Goal: Complete application form: Complete application form

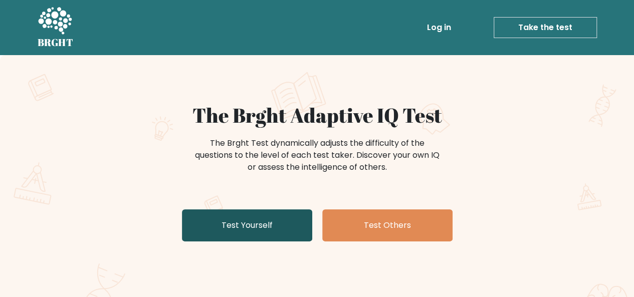
click at [271, 212] on link "Test Yourself" at bounding box center [247, 226] width 130 height 32
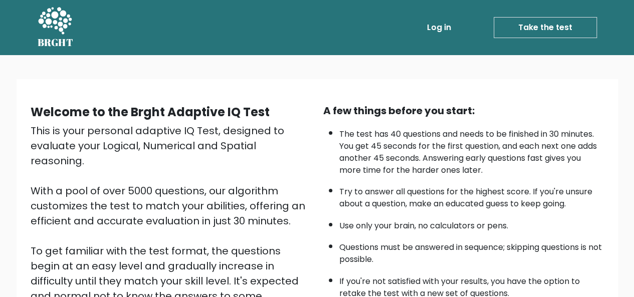
scroll to position [161, 0]
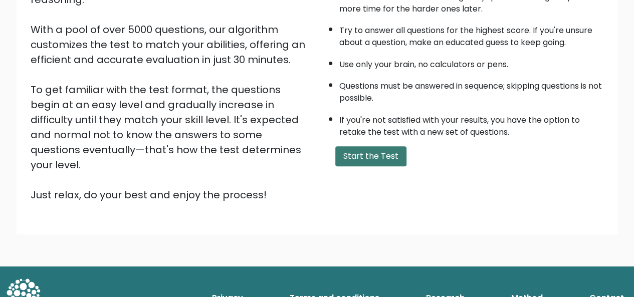
click at [359, 153] on button "Start the Test" at bounding box center [370, 156] width 71 height 20
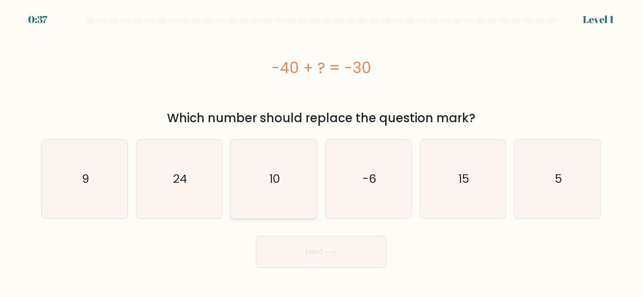
click at [288, 179] on icon "10" at bounding box center [273, 179] width 79 height 79
click at [321, 151] on input "c. 10" at bounding box center [321, 150] width 1 height 3
radio input "true"
click at [336, 252] on icon at bounding box center [330, 252] width 12 height 5
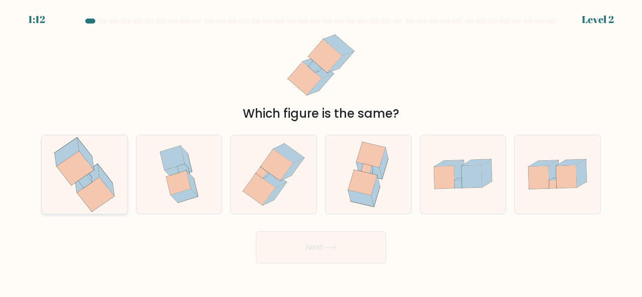
click at [63, 145] on icon at bounding box center [84, 174] width 75 height 79
click at [321, 149] on input "a." at bounding box center [321, 150] width 1 height 3
radio input "true"
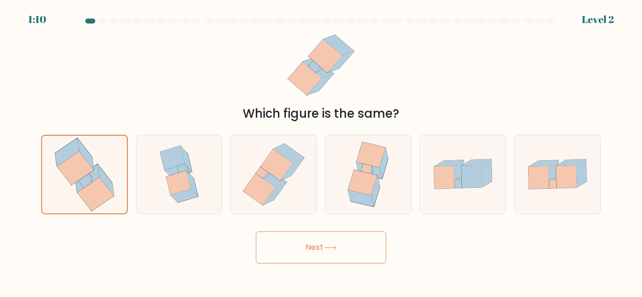
click at [328, 248] on icon at bounding box center [330, 248] width 14 height 6
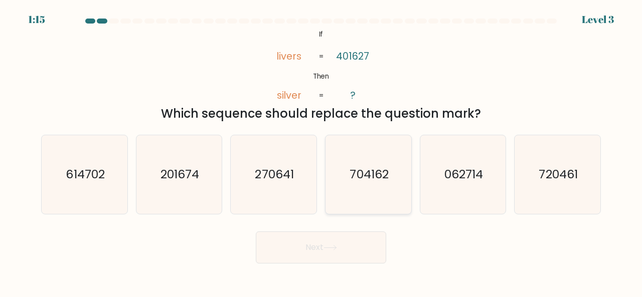
click at [394, 190] on icon "704162" at bounding box center [368, 174] width 79 height 79
click at [321, 151] on input "d. 704162" at bounding box center [321, 150] width 1 height 3
radio input "true"
click at [340, 259] on button "Next" at bounding box center [321, 248] width 130 height 32
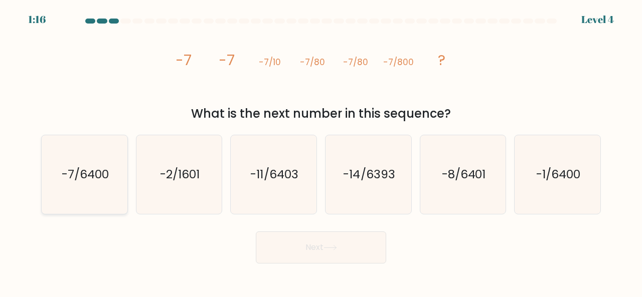
click at [83, 178] on text "-7/6400" at bounding box center [85, 174] width 47 height 17
click at [321, 151] on input "a. -7/6400" at bounding box center [321, 150] width 1 height 3
radio input "true"
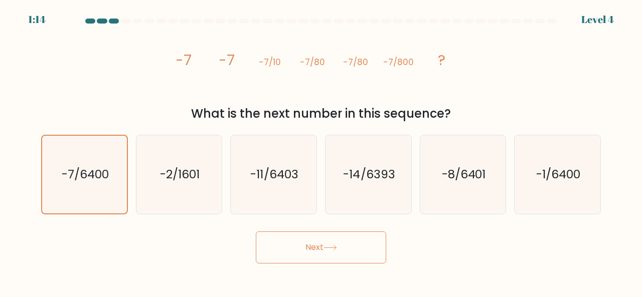
click at [344, 254] on button "Next" at bounding box center [321, 248] width 130 height 32
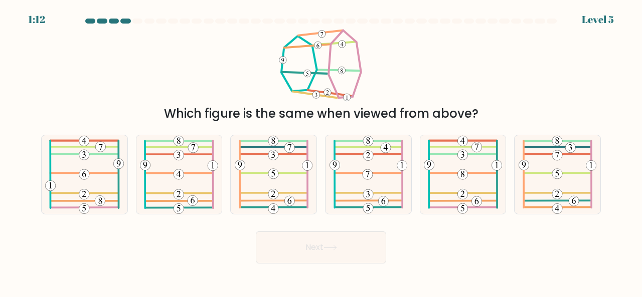
click at [344, 254] on button "Next" at bounding box center [321, 248] width 130 height 32
click at [450, 248] on div "Next" at bounding box center [320, 245] width 571 height 37
click at [93, 177] on icon at bounding box center [84, 174] width 79 height 79
click at [321, 151] on input "a." at bounding box center [321, 150] width 1 height 3
radio input "true"
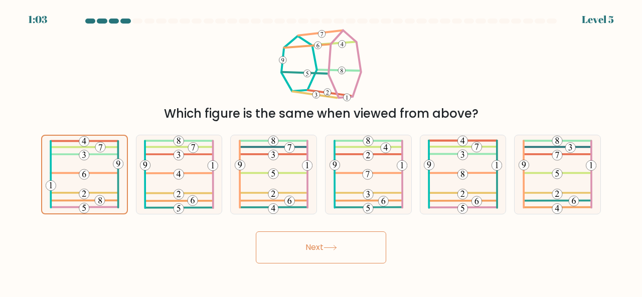
click at [305, 246] on button "Next" at bounding box center [321, 248] width 130 height 32
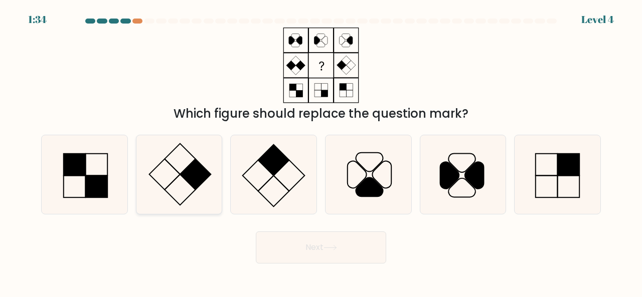
click at [184, 174] on rect at bounding box center [195, 174] width 31 height 31
click at [321, 151] on input "b." at bounding box center [321, 150] width 1 height 3
radio input "true"
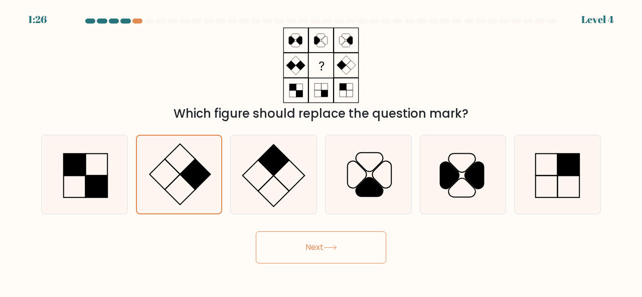
click at [360, 248] on button "Next" at bounding box center [321, 248] width 130 height 32
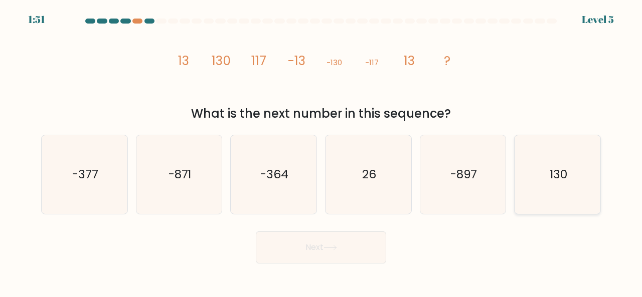
click at [539, 192] on icon "130" at bounding box center [557, 174] width 79 height 79
click at [321, 151] on input "f. 130" at bounding box center [321, 150] width 1 height 3
radio input "true"
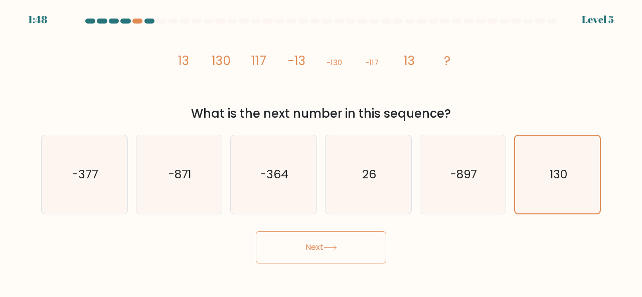
click at [342, 240] on button "Next" at bounding box center [321, 248] width 130 height 32
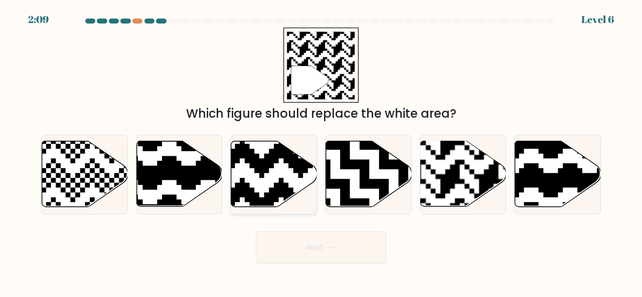
click at [273, 170] on icon at bounding box center [274, 174] width 86 height 66
click at [321, 151] on input "c." at bounding box center [321, 150] width 1 height 3
radio input "true"
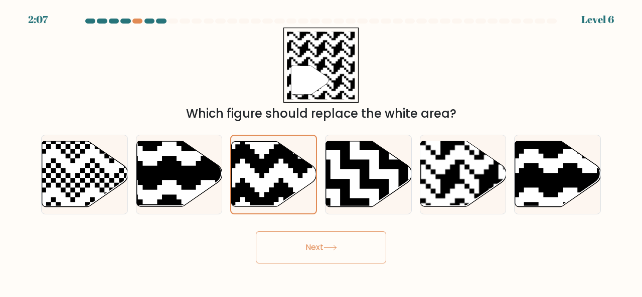
click at [365, 250] on button "Next" at bounding box center [321, 248] width 130 height 32
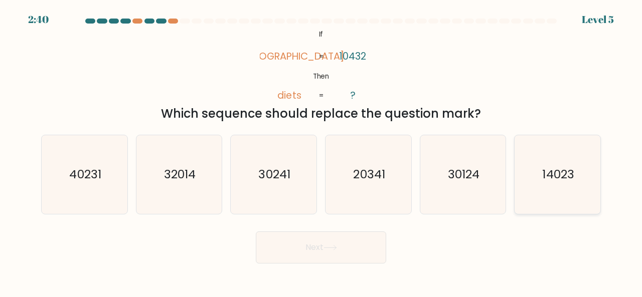
click at [587, 192] on icon "14023" at bounding box center [557, 174] width 79 height 79
click at [321, 151] on input "f. 14023" at bounding box center [321, 150] width 1 height 3
radio input "true"
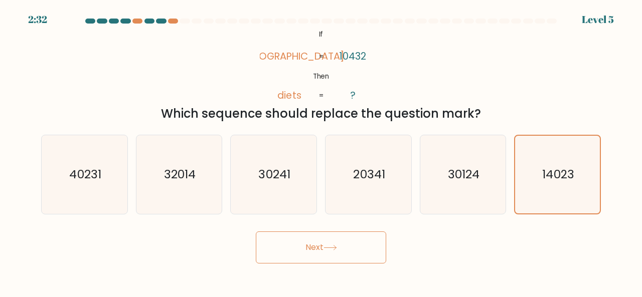
click at [349, 245] on button "Next" at bounding box center [321, 248] width 130 height 32
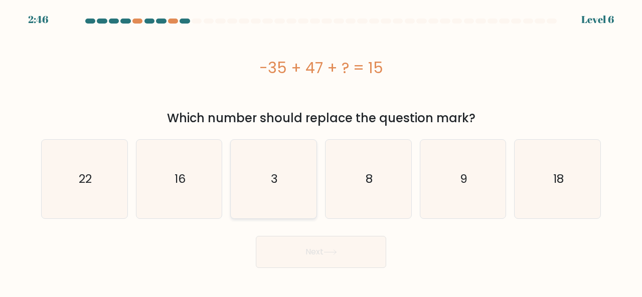
click at [289, 199] on icon "3" at bounding box center [273, 179] width 79 height 79
click at [321, 151] on input "c. 3" at bounding box center [321, 150] width 1 height 3
radio input "true"
click at [343, 240] on button "Next" at bounding box center [321, 252] width 130 height 32
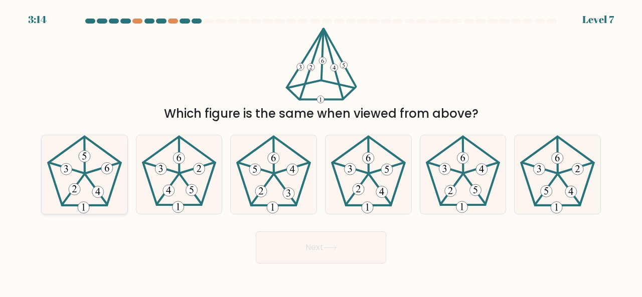
click at [91, 165] on icon at bounding box center [84, 174] width 79 height 79
click at [321, 151] on input "a." at bounding box center [321, 150] width 1 height 3
radio input "true"
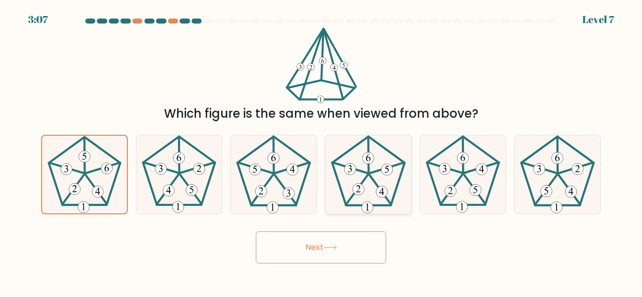
click at [385, 205] on 245 at bounding box center [368, 170] width 72 height 69
click at [321, 151] on input "d." at bounding box center [321, 150] width 1 height 3
radio input "true"
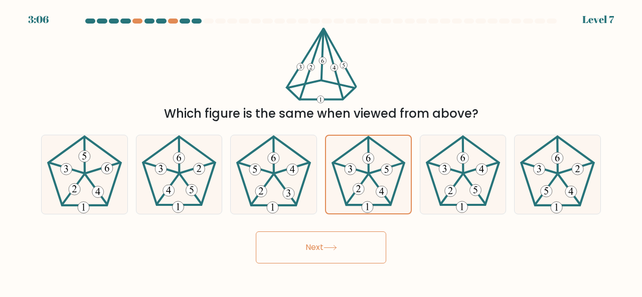
click at [356, 244] on button "Next" at bounding box center [321, 248] width 130 height 32
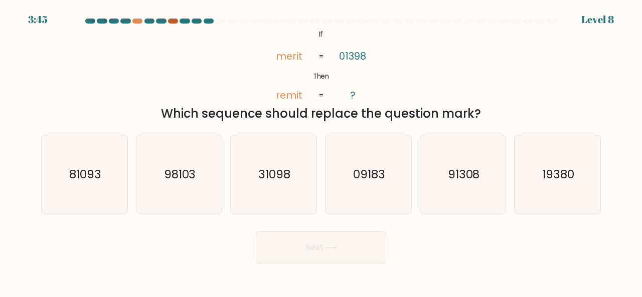
click at [175, 22] on div at bounding box center [173, 21] width 10 height 5
click at [297, 165] on icon "31098" at bounding box center [273, 174] width 79 height 79
click at [321, 151] on input "c. 31098" at bounding box center [321, 150] width 1 height 3
radio input "true"
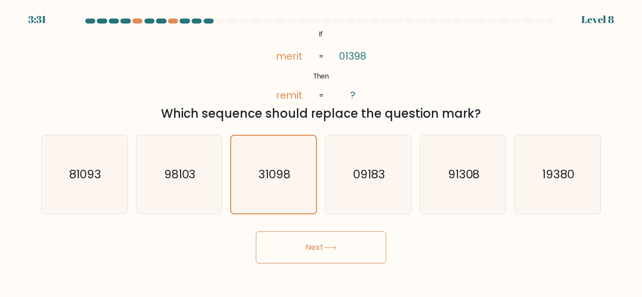
drag, startPoint x: 350, startPoint y: 266, endPoint x: 349, endPoint y: 244, distance: 22.1
click at [349, 244] on body "3:31 Level 8 If" at bounding box center [321, 148] width 642 height 297
click at [349, 244] on button "Next" at bounding box center [321, 248] width 130 height 32
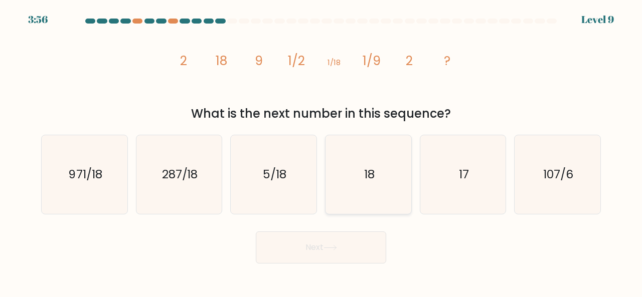
click at [377, 183] on icon "18" at bounding box center [368, 174] width 79 height 79
click at [321, 151] on input "d. 18" at bounding box center [321, 150] width 1 height 3
radio input "true"
click at [354, 242] on button "Next" at bounding box center [321, 248] width 130 height 32
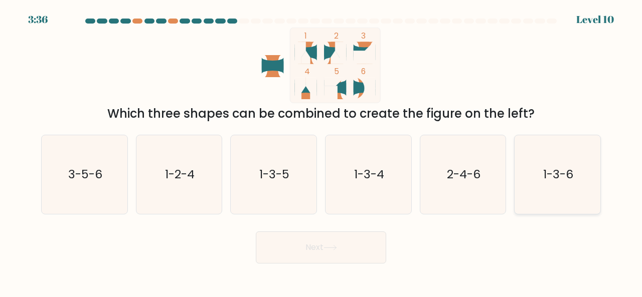
click at [562, 173] on text "1-3-6" at bounding box center [558, 174] width 30 height 17
click at [321, 151] on input "f. 1-3-6" at bounding box center [321, 150] width 1 height 3
radio input "true"
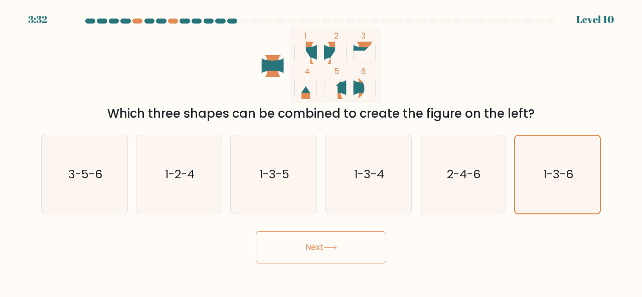
click at [329, 227] on div "Next" at bounding box center [320, 245] width 571 height 37
click at [329, 244] on button "Next" at bounding box center [321, 248] width 130 height 32
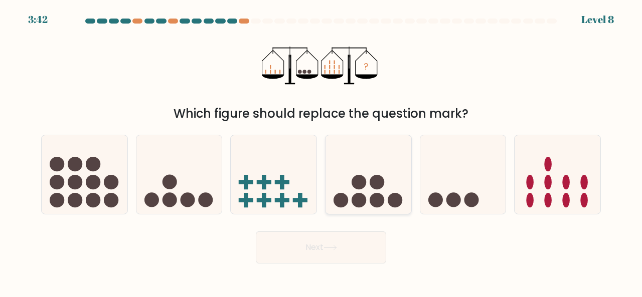
click at [387, 166] on icon at bounding box center [368, 174] width 86 height 71
click at [321, 151] on input "d." at bounding box center [321, 150] width 1 height 3
radio input "true"
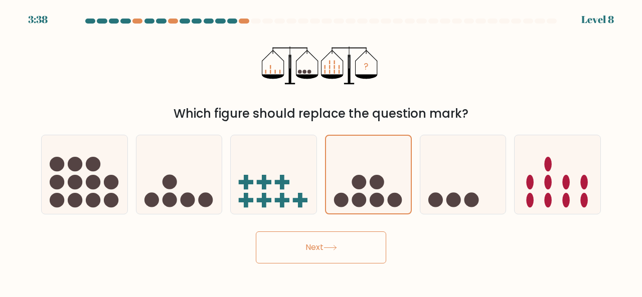
click at [350, 250] on button "Next" at bounding box center [321, 248] width 130 height 32
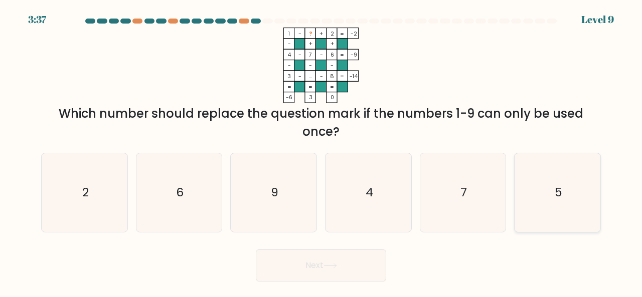
click at [584, 205] on icon "5" at bounding box center [557, 192] width 79 height 79
click at [321, 151] on input "f. 5" at bounding box center [321, 150] width 1 height 3
radio input "true"
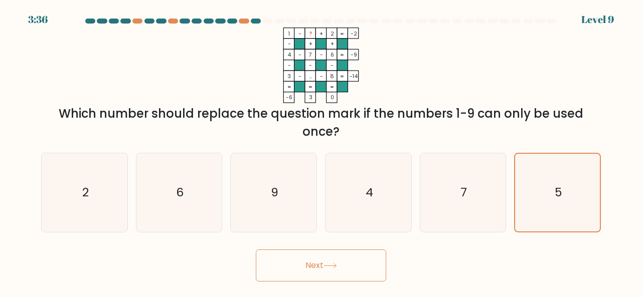
click at [360, 274] on button "Next" at bounding box center [321, 266] width 130 height 32
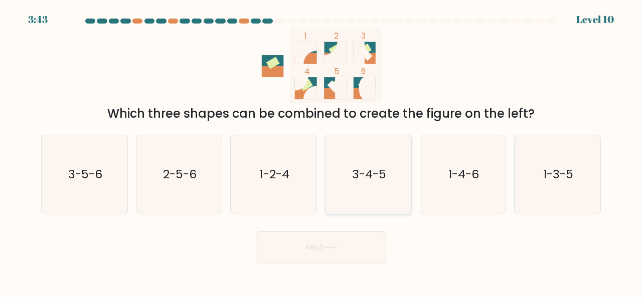
click at [387, 177] on icon "3-4-5" at bounding box center [368, 174] width 79 height 79
click at [321, 151] on input "d. 3-4-5" at bounding box center [321, 150] width 1 height 3
radio input "true"
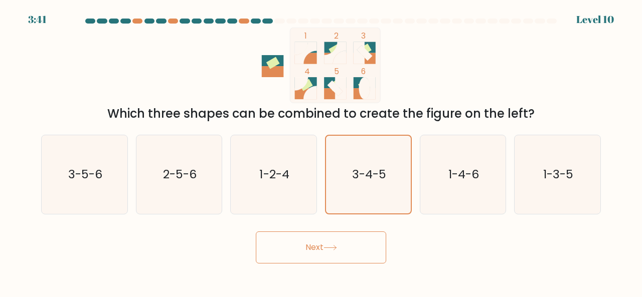
click at [348, 242] on button "Next" at bounding box center [321, 248] width 130 height 32
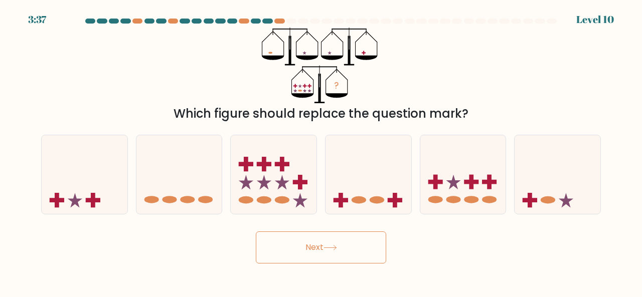
click at [337, 244] on button "Next" at bounding box center [321, 248] width 130 height 32
click at [402, 95] on div "? Which figure should replace the question mark?" at bounding box center [320, 75] width 571 height 95
click at [474, 170] on icon at bounding box center [463, 174] width 86 height 71
click at [321, 151] on input "e." at bounding box center [321, 150] width 1 height 3
radio input "true"
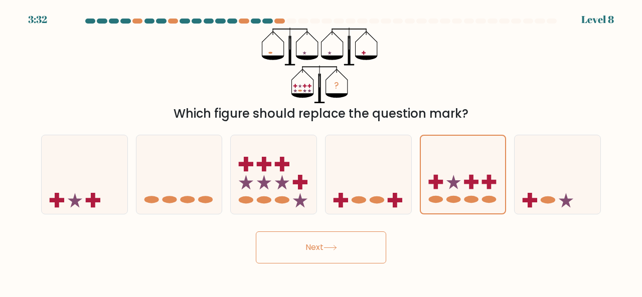
click at [335, 244] on button "Next" at bounding box center [321, 248] width 130 height 32
click at [360, 232] on button "Next" at bounding box center [321, 248] width 130 height 32
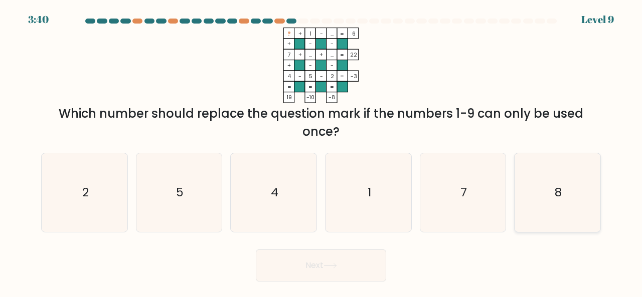
click at [550, 178] on icon "8" at bounding box center [557, 192] width 79 height 79
click at [321, 151] on input "f. 8" at bounding box center [321, 150] width 1 height 3
radio input "true"
click at [319, 259] on button "Next" at bounding box center [321, 266] width 130 height 32
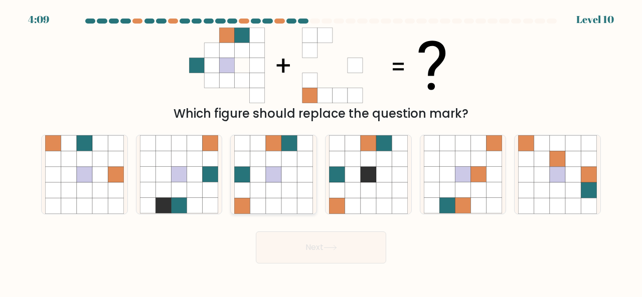
click at [287, 188] on icon at bounding box center [289, 190] width 16 height 16
click at [321, 151] on input "c." at bounding box center [321, 150] width 1 height 3
radio input "true"
click at [308, 242] on button "Next" at bounding box center [321, 248] width 130 height 32
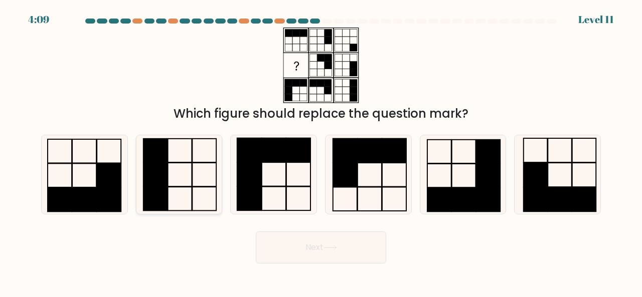
click at [181, 142] on icon at bounding box center [179, 174] width 79 height 79
click at [321, 149] on input "b." at bounding box center [321, 150] width 1 height 3
radio input "true"
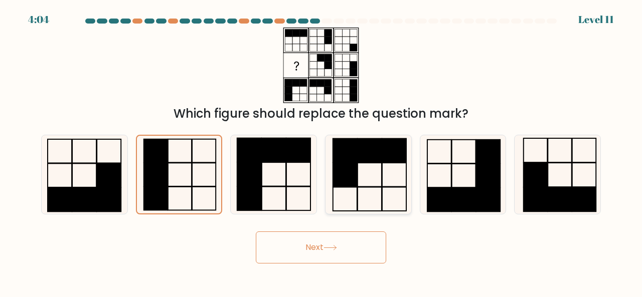
click at [388, 188] on icon at bounding box center [368, 174] width 79 height 79
click at [321, 151] on input "d." at bounding box center [321, 150] width 1 height 3
radio input "true"
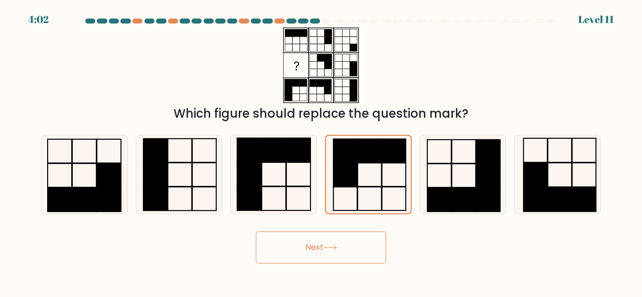
click at [336, 235] on button "Next" at bounding box center [321, 248] width 130 height 32
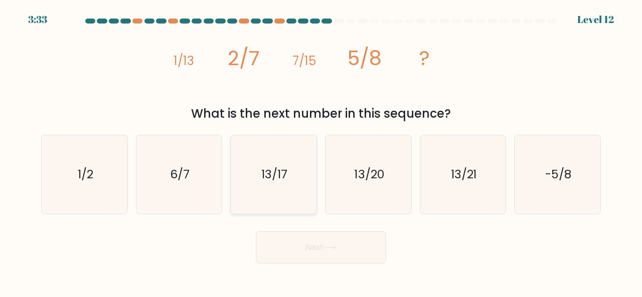
click at [269, 160] on icon "13/17" at bounding box center [273, 174] width 79 height 79
click at [321, 151] on input "c. 13/17" at bounding box center [321, 150] width 1 height 3
radio input "true"
click at [318, 257] on button "Next" at bounding box center [321, 248] width 130 height 32
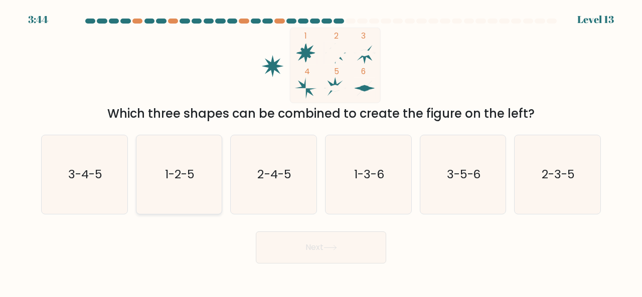
click at [208, 157] on icon "1-2-5" at bounding box center [179, 174] width 79 height 79
click at [321, 151] on input "b. 1-2-5" at bounding box center [321, 150] width 1 height 3
radio input "true"
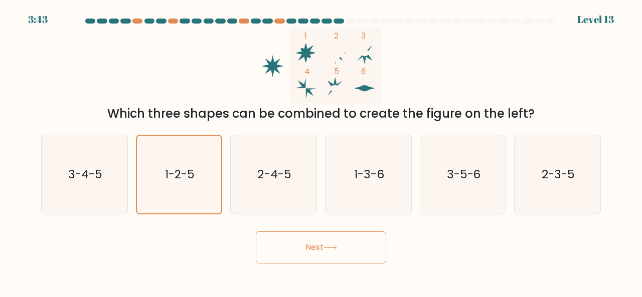
click at [304, 238] on button "Next" at bounding box center [321, 248] width 130 height 32
click at [358, 240] on button "Next" at bounding box center [321, 248] width 130 height 32
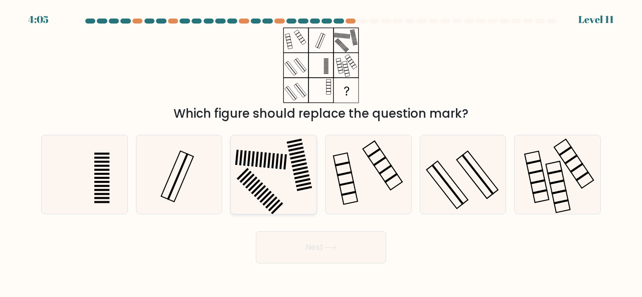
click at [268, 178] on icon at bounding box center [273, 174] width 79 height 79
click at [321, 151] on input "c." at bounding box center [321, 150] width 1 height 3
radio input "true"
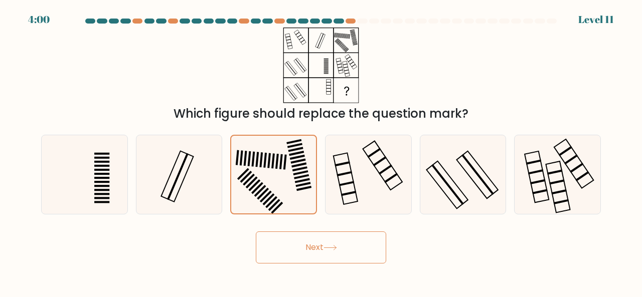
click at [330, 251] on button "Next" at bounding box center [321, 248] width 130 height 32
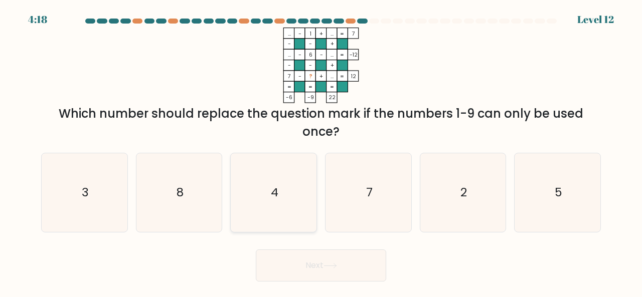
click at [255, 191] on icon "4" at bounding box center [273, 192] width 79 height 79
click at [321, 151] on input "c. 4" at bounding box center [321, 150] width 1 height 3
radio input "true"
click at [313, 270] on button "Next" at bounding box center [321, 266] width 130 height 32
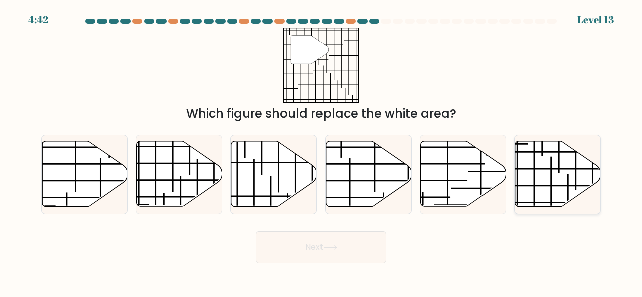
click at [552, 163] on icon at bounding box center [558, 174] width 86 height 66
click at [321, 151] on input "f." at bounding box center [321, 150] width 1 height 3
radio input "true"
click at [306, 178] on icon at bounding box center [274, 174] width 86 height 66
click at [321, 151] on input "c." at bounding box center [321, 150] width 1 height 3
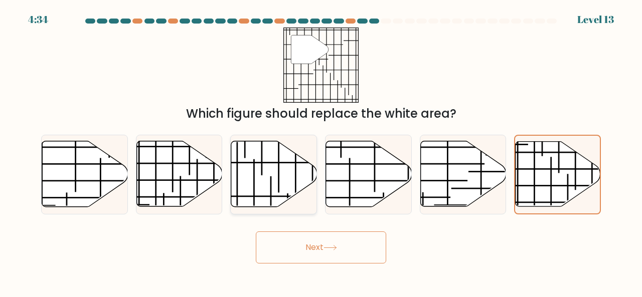
radio input "true"
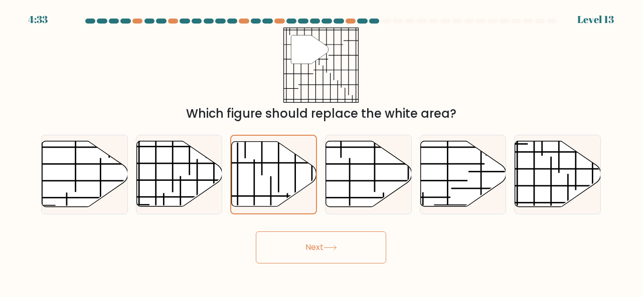
click at [314, 240] on button "Next" at bounding box center [321, 248] width 130 height 32
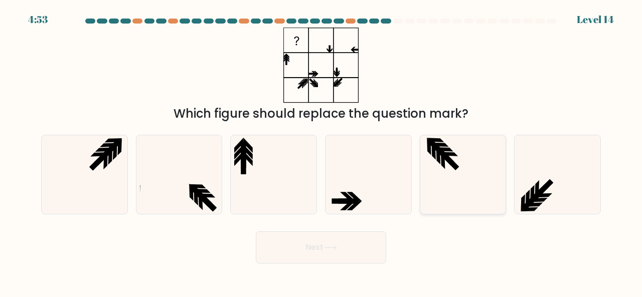
click at [453, 185] on icon at bounding box center [463, 174] width 79 height 79
click at [321, 151] on input "e." at bounding box center [321, 150] width 1 height 3
radio input "true"
click at [324, 247] on button "Next" at bounding box center [321, 248] width 130 height 32
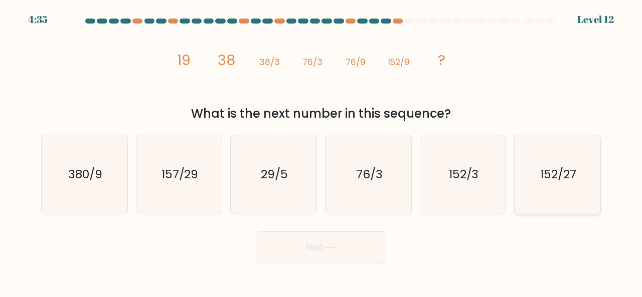
click at [568, 182] on text "152/27" at bounding box center [558, 174] width 36 height 17
click at [321, 151] on input "f. 152/27" at bounding box center [321, 150] width 1 height 3
radio input "true"
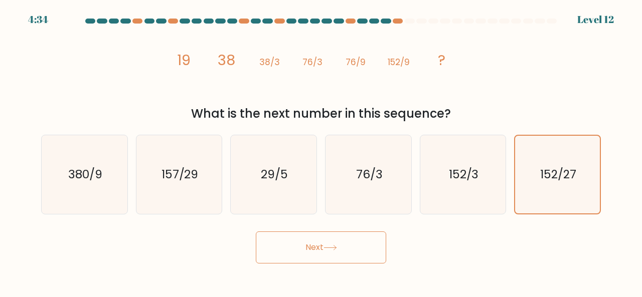
click at [319, 242] on button "Next" at bounding box center [321, 248] width 130 height 32
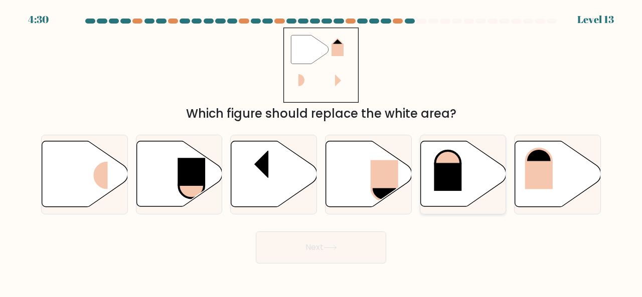
click at [470, 175] on icon at bounding box center [463, 174] width 86 height 66
click at [321, 151] on input "e." at bounding box center [321, 150] width 1 height 3
radio input "true"
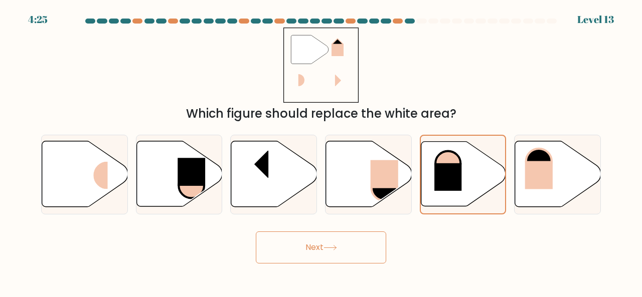
click at [360, 243] on button "Next" at bounding box center [321, 248] width 130 height 32
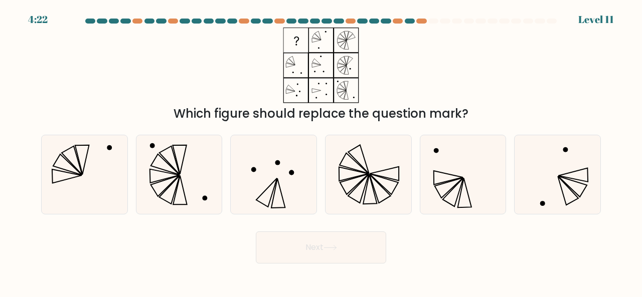
click at [354, 239] on button "Next" at bounding box center [321, 248] width 130 height 32
click at [481, 177] on icon at bounding box center [463, 174] width 79 height 79
click at [321, 151] on input "e." at bounding box center [321, 150] width 1 height 3
radio input "true"
click at [117, 159] on icon at bounding box center [84, 174] width 79 height 79
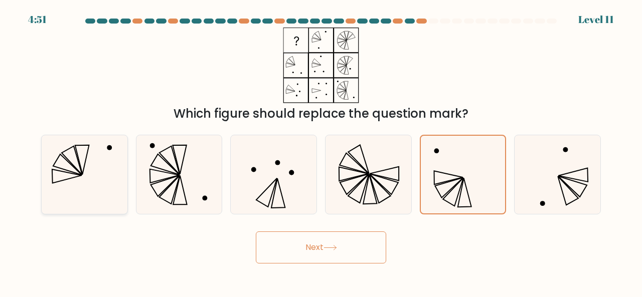
click at [321, 151] on input "a." at bounding box center [321, 150] width 1 height 3
radio input "true"
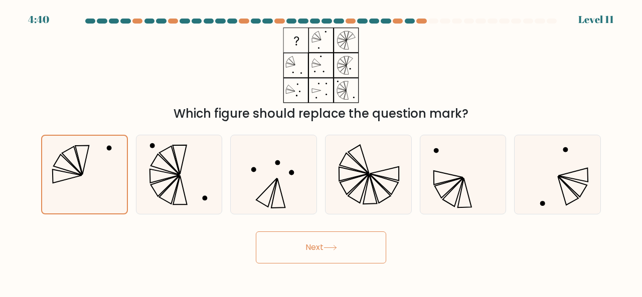
click at [365, 245] on button "Next" at bounding box center [321, 248] width 130 height 32
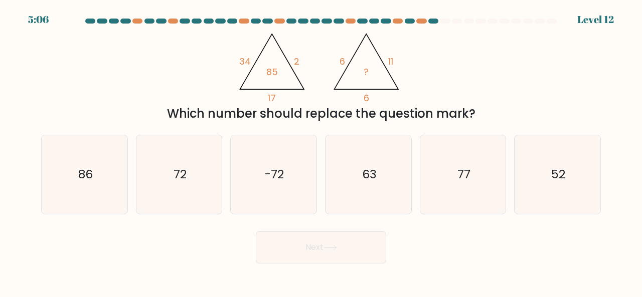
click at [365, 245] on button "Next" at bounding box center [321, 248] width 130 height 32
click at [155, 192] on icon "72" at bounding box center [179, 174] width 79 height 79
click at [321, 151] on input "b. 72" at bounding box center [321, 150] width 1 height 3
radio input "true"
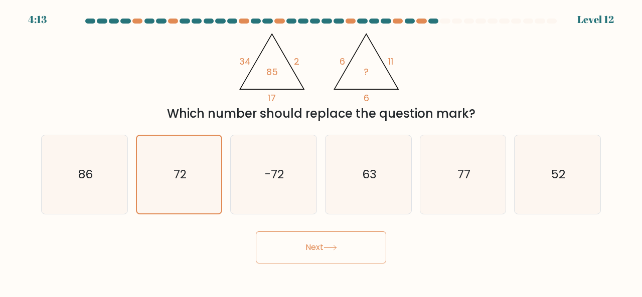
click at [321, 253] on button "Next" at bounding box center [321, 248] width 130 height 32
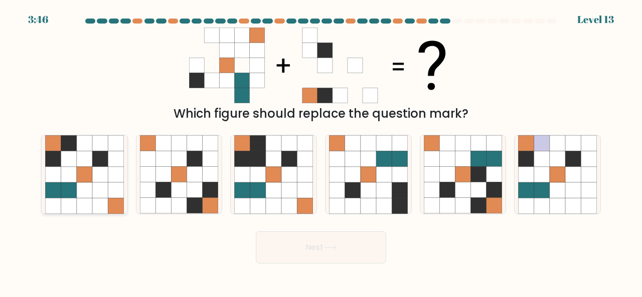
click at [97, 199] on icon at bounding box center [100, 206] width 16 height 16
click at [321, 151] on input "a." at bounding box center [321, 150] width 1 height 3
radio input "true"
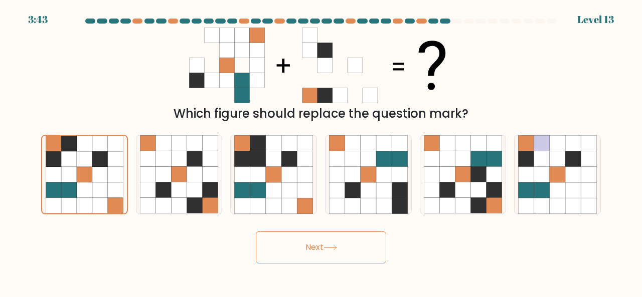
click at [359, 243] on button "Next" at bounding box center [321, 248] width 130 height 32
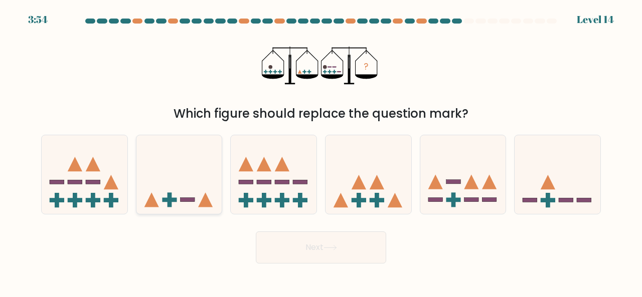
click at [192, 159] on icon at bounding box center [179, 174] width 86 height 71
click at [321, 151] on input "b." at bounding box center [321, 150] width 1 height 3
radio input "true"
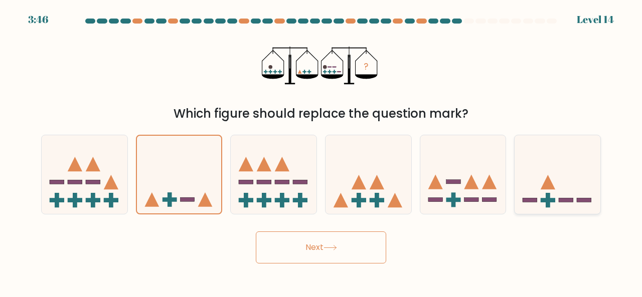
click at [570, 174] on icon at bounding box center [557, 174] width 86 height 71
click at [321, 151] on input "f." at bounding box center [321, 150] width 1 height 3
radio input "true"
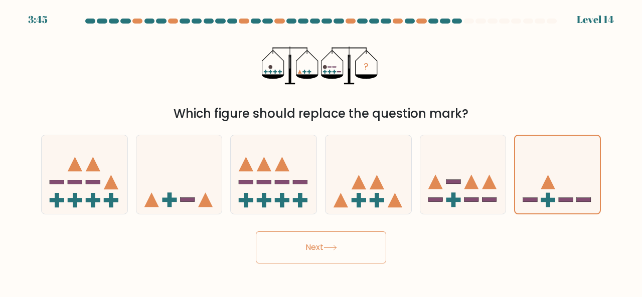
click at [364, 237] on button "Next" at bounding box center [321, 248] width 130 height 32
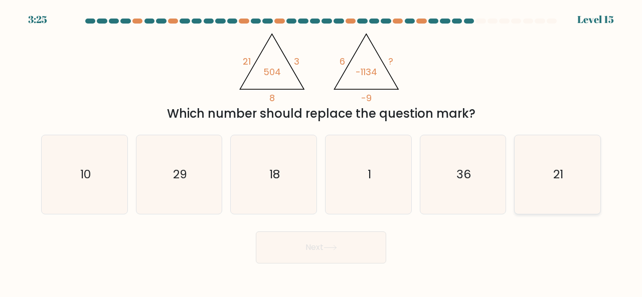
click at [562, 164] on icon "21" at bounding box center [557, 174] width 79 height 79
click at [321, 151] on input "f. 21" at bounding box center [321, 150] width 1 height 3
radio input "true"
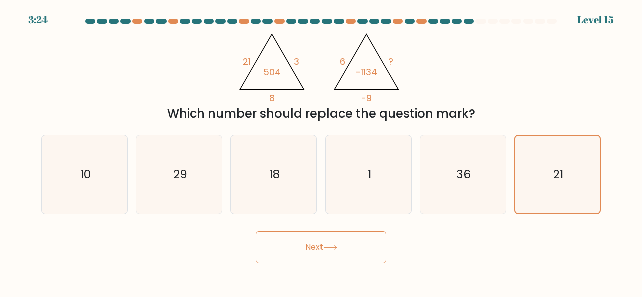
click at [312, 237] on button "Next" at bounding box center [321, 248] width 130 height 32
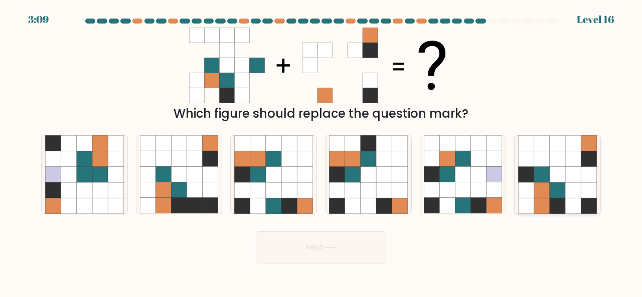
click at [572, 151] on icon at bounding box center [573, 143] width 16 height 16
click at [321, 151] on input "f." at bounding box center [321, 150] width 1 height 3
radio input "true"
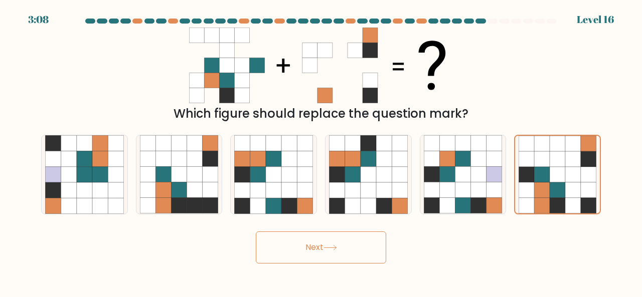
click at [353, 243] on button "Next" at bounding box center [321, 248] width 130 height 32
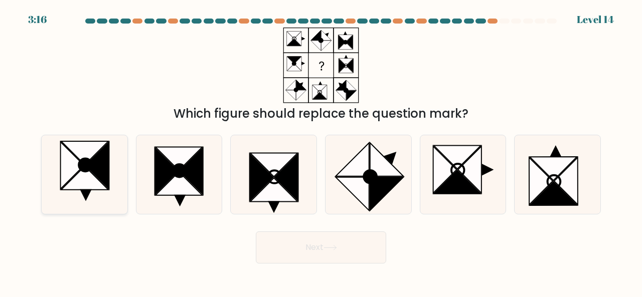
click at [94, 158] on icon at bounding box center [97, 165] width 24 height 47
click at [321, 151] on input "a." at bounding box center [321, 150] width 1 height 3
radio input "true"
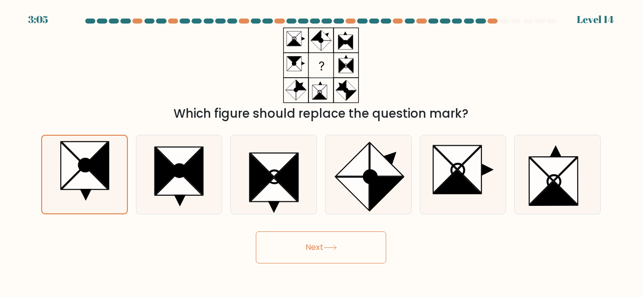
click at [355, 247] on button "Next" at bounding box center [321, 248] width 130 height 32
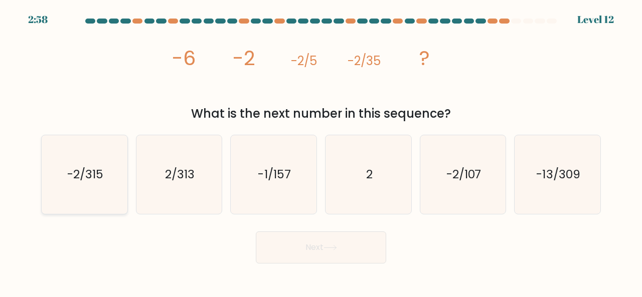
click at [89, 176] on text "-2/315" at bounding box center [85, 174] width 36 height 17
click at [321, 151] on input "a. -2/315" at bounding box center [321, 150] width 1 height 3
radio input "true"
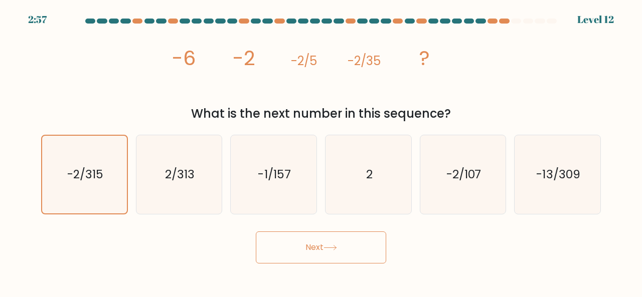
click at [301, 251] on button "Next" at bounding box center [321, 248] width 130 height 32
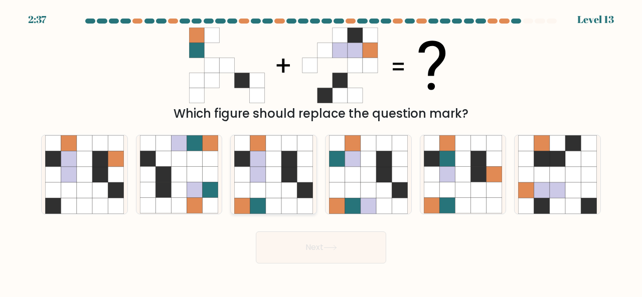
click at [291, 176] on icon at bounding box center [289, 175] width 16 height 16
click at [321, 151] on input "c." at bounding box center [321, 150] width 1 height 3
radio input "true"
click at [337, 240] on button "Next" at bounding box center [321, 248] width 130 height 32
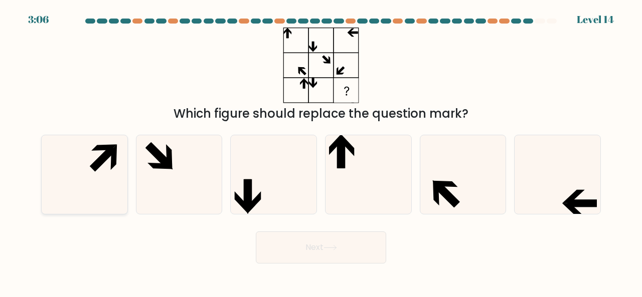
click at [104, 158] on icon at bounding box center [103, 158] width 26 height 26
click at [321, 151] on input "a." at bounding box center [321, 150] width 1 height 3
radio input "true"
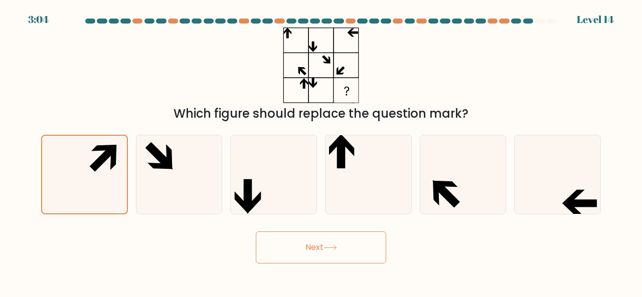
click at [334, 247] on icon at bounding box center [330, 248] width 14 height 6
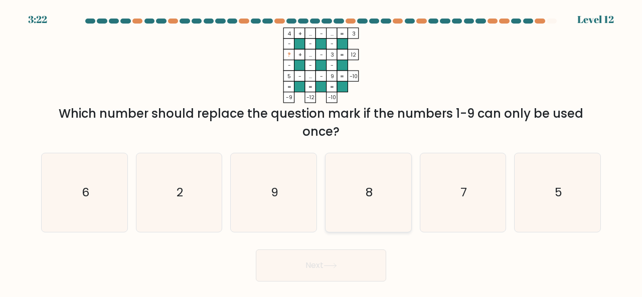
click at [383, 171] on icon "8" at bounding box center [368, 192] width 79 height 79
click at [321, 151] on input "d. 8" at bounding box center [321, 150] width 1 height 3
radio input "true"
click at [363, 267] on button "Next" at bounding box center [321, 266] width 130 height 32
click at [364, 267] on button "Next" at bounding box center [321, 266] width 130 height 32
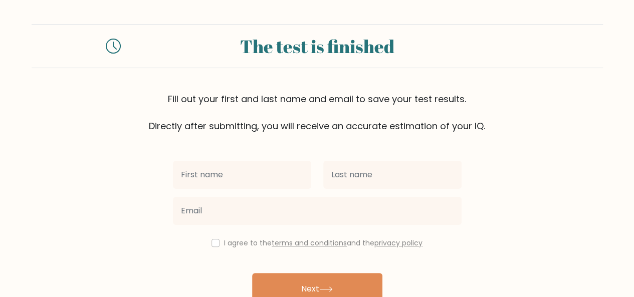
click at [265, 174] on input "text" at bounding box center [242, 175] width 138 height 28
type input "Crezyl [PERSON_NAME]"
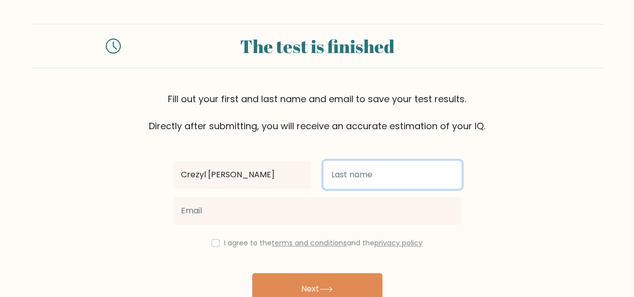
click at [347, 172] on input "text" at bounding box center [392, 175] width 138 height 28
type input "Nocete"
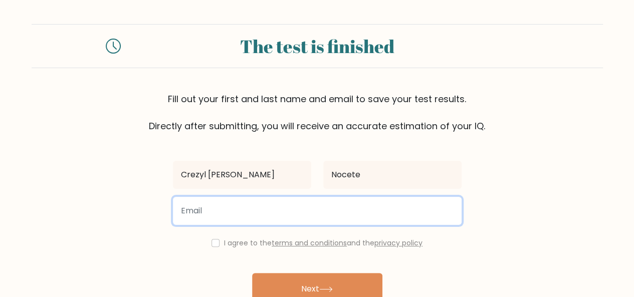
click at [322, 207] on input "email" at bounding box center [317, 211] width 289 height 28
type input "crezyljean0714@gmail.com"
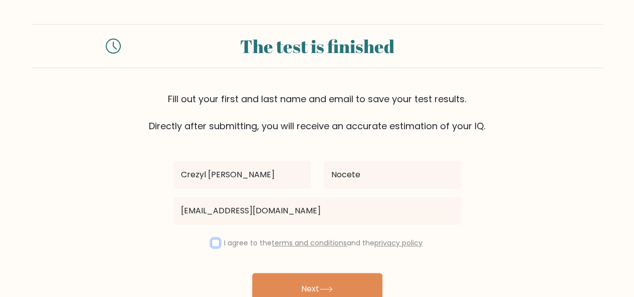
click at [217, 244] on input "checkbox" at bounding box center [216, 243] width 8 height 8
checkbox input "true"
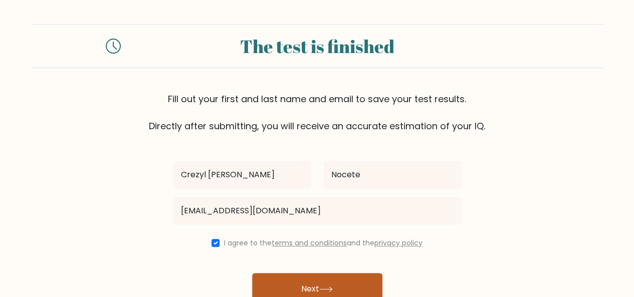
click at [294, 278] on button "Next" at bounding box center [317, 289] width 130 height 32
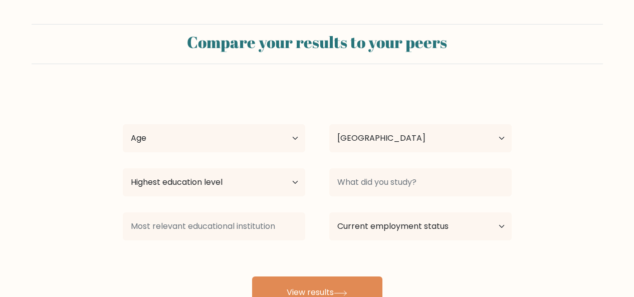
select select "PH"
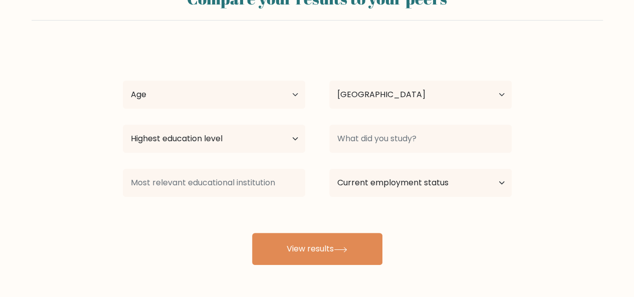
scroll to position [82, 0]
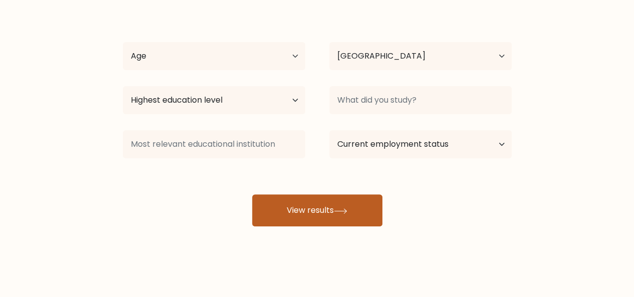
click at [332, 206] on button "View results" at bounding box center [317, 210] width 130 height 32
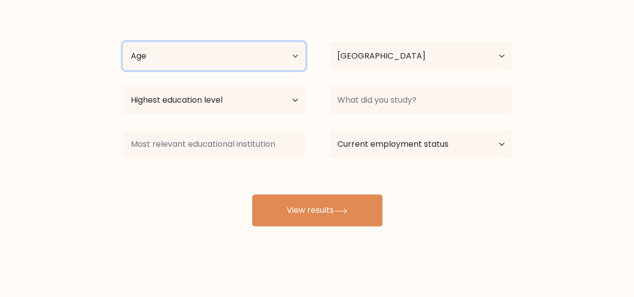
click at [267, 50] on select "Age Under 18 years old 18-24 years old 25-34 years old 35-44 years old 45-54 ye…" at bounding box center [214, 56] width 182 height 28
select select "18_24"
click at [123, 42] on select "Age Under 18 years old 18-24 years old 25-34 years old 35-44 years old 45-54 ye…" at bounding box center [214, 56] width 182 height 28
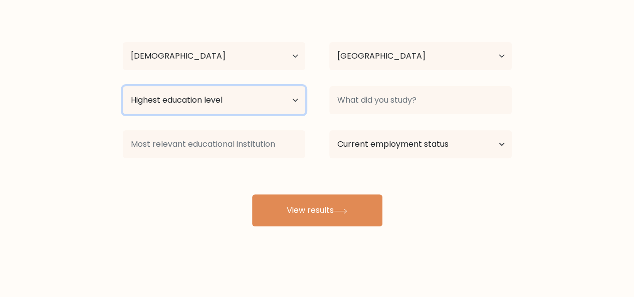
click at [283, 96] on select "Highest education level No schooling Primary Lower Secondary Upper Secondary Oc…" at bounding box center [214, 100] width 182 height 28
select select "upper_secondary"
click at [123, 86] on select "Highest education level No schooling Primary Lower Secondary Upper Secondary Oc…" at bounding box center [214, 100] width 182 height 28
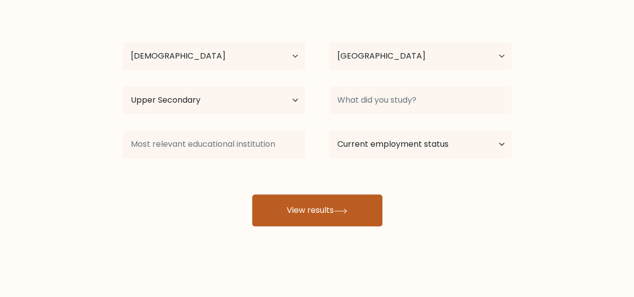
click at [350, 206] on button "View results" at bounding box center [317, 210] width 130 height 32
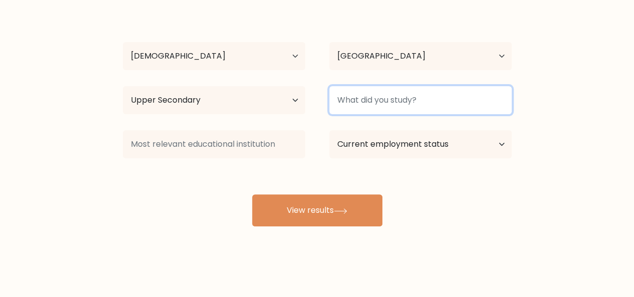
click at [371, 106] on input at bounding box center [420, 100] width 182 height 28
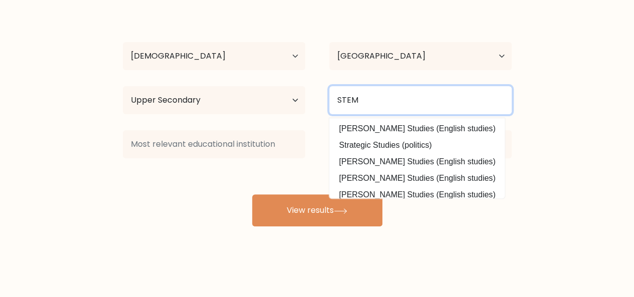
type input "STEM"
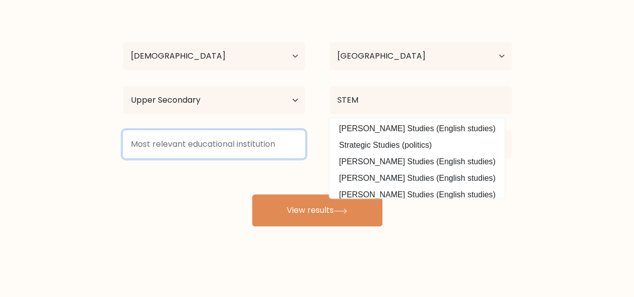
click at [211, 147] on input at bounding box center [214, 144] width 182 height 28
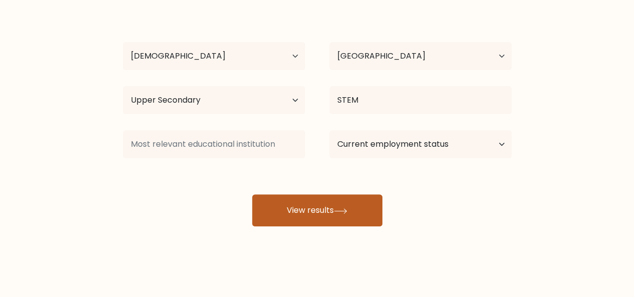
click at [323, 221] on button "View results" at bounding box center [317, 210] width 130 height 32
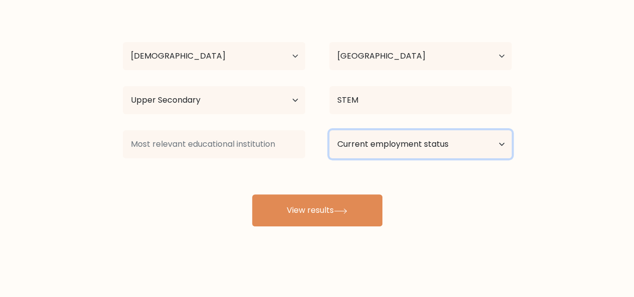
click at [356, 143] on select "Current employment status Employed Student Retired Other / prefer not to answer" at bounding box center [420, 144] width 182 height 28
select select "student"
click at [329, 130] on select "Current employment status Employed Student Retired Other / prefer not to answer" at bounding box center [420, 144] width 182 height 28
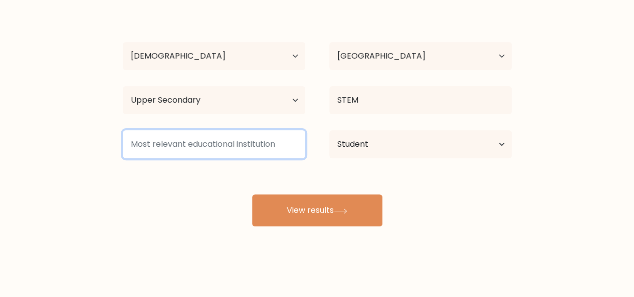
click at [264, 146] on input at bounding box center [214, 144] width 182 height 28
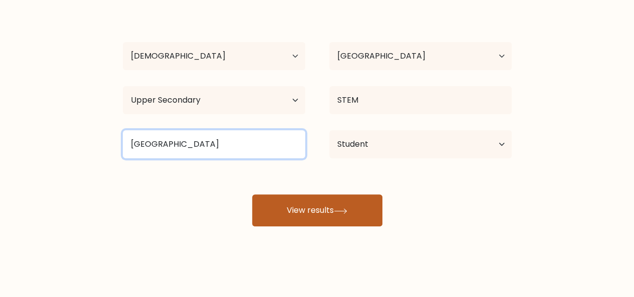
type input "Liceo de La Salle"
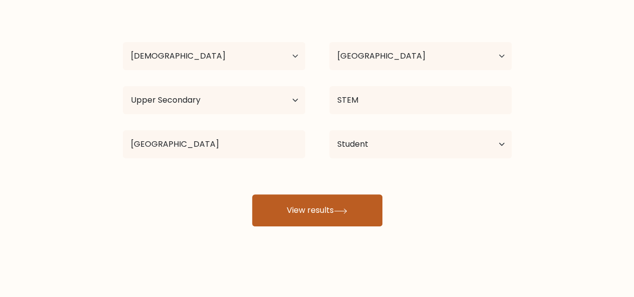
click at [333, 221] on button "View results" at bounding box center [317, 210] width 130 height 32
click at [340, 214] on button "View results" at bounding box center [317, 210] width 130 height 32
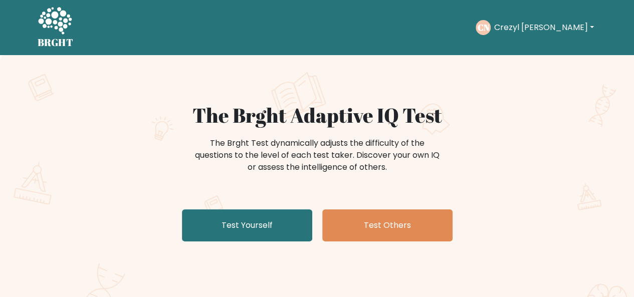
click at [537, 28] on button "Crezyl [PERSON_NAME]" at bounding box center [544, 27] width 106 height 13
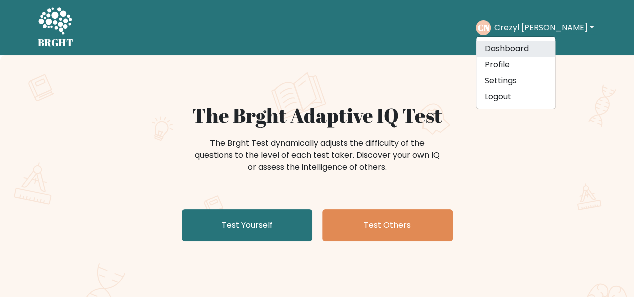
click at [539, 54] on link "Dashboard" at bounding box center [515, 49] width 79 height 16
